Goal: Navigation & Orientation: Find specific page/section

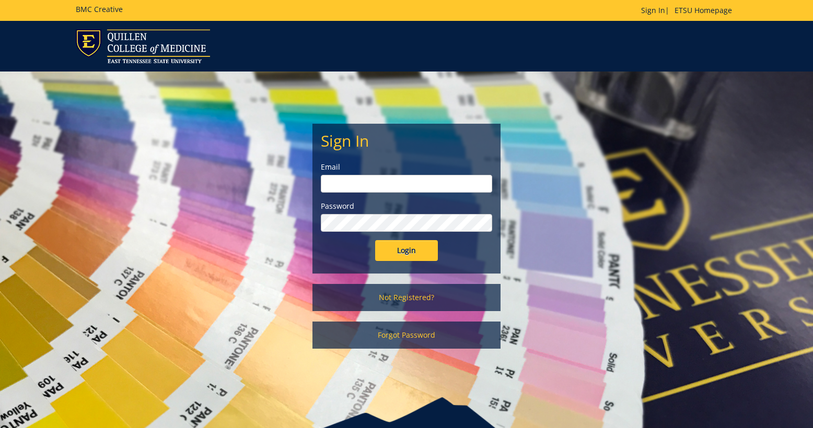
type input "[EMAIL_ADDRESS][DOMAIN_NAME]"
click at [414, 254] on input "Login" at bounding box center [406, 250] width 63 height 21
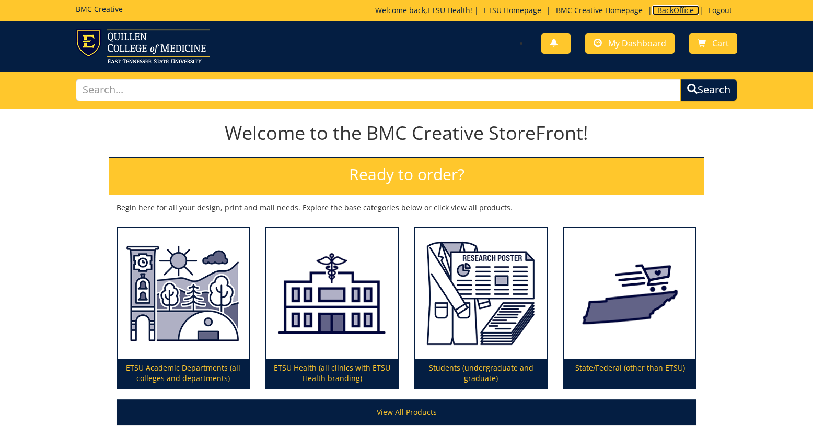
click at [669, 10] on link "BackOffice" at bounding box center [675, 10] width 47 height 10
